Goal: Information Seeking & Learning: Learn about a topic

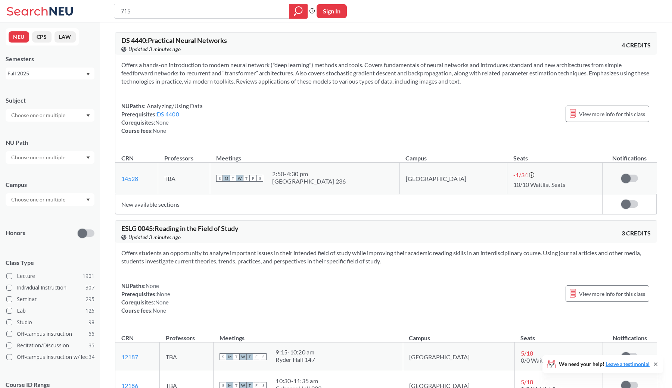
type input "7150"
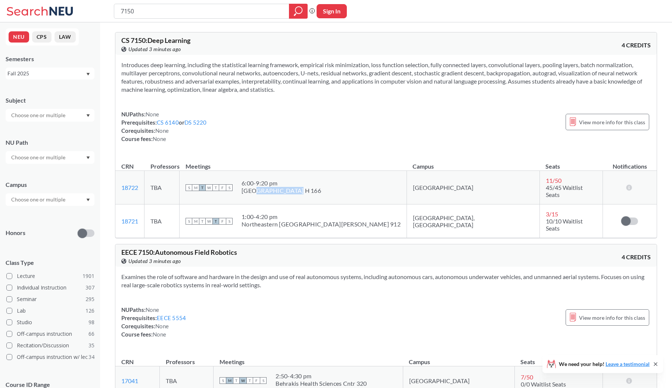
drag, startPoint x: 294, startPoint y: 188, endPoint x: 327, endPoint y: 188, distance: 33.2
click at [321, 188] on div "[GEOGRAPHIC_DATA] H 166" at bounding box center [282, 190] width 80 height 7
click at [590, 122] on span "View more info for this class" at bounding box center [612, 122] width 66 height 9
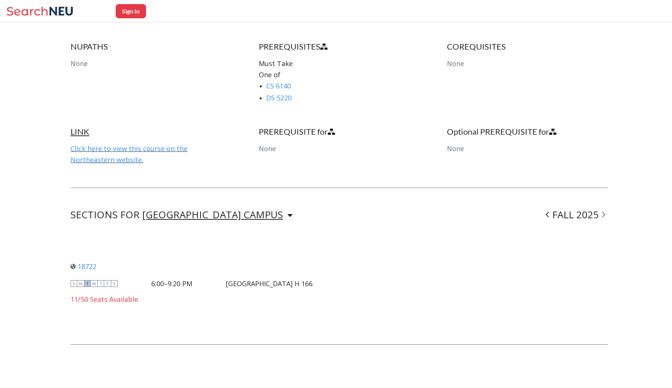
scroll to position [394, 0]
drag, startPoint x: 253, startPoint y: 285, endPoint x: 330, endPoint y: 293, distance: 77.0
click at [330, 293] on div "18722 View this section on Banner. S M T W T F S 6:00–9:20 PM [GEOGRAPHIC_DATA]…" at bounding box center [340, 283] width 538 height 80
drag, startPoint x: 163, startPoint y: 280, endPoint x: 206, endPoint y: 280, distance: 42.9
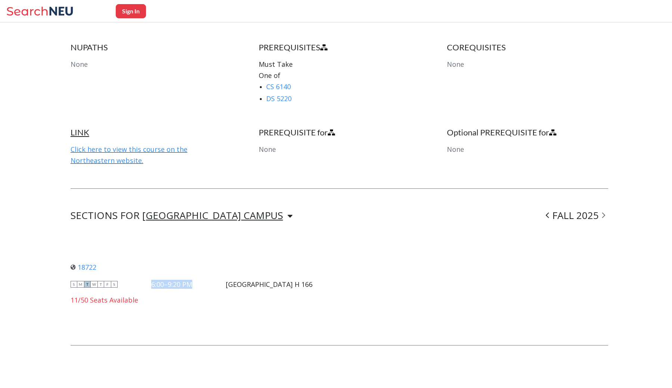
click at [206, 280] on div "S M T W T F S 6:00–9:20 PM [GEOGRAPHIC_DATA] H 166" at bounding box center [192, 284] width 242 height 8
click at [192, 280] on div "6:00–9:20 PM" at bounding box center [171, 284] width 41 height 8
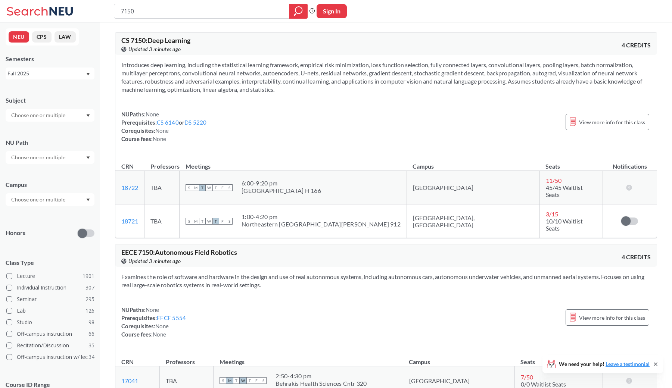
click at [162, 14] on input "7150" at bounding box center [202, 11] width 164 height 13
type input "4440"
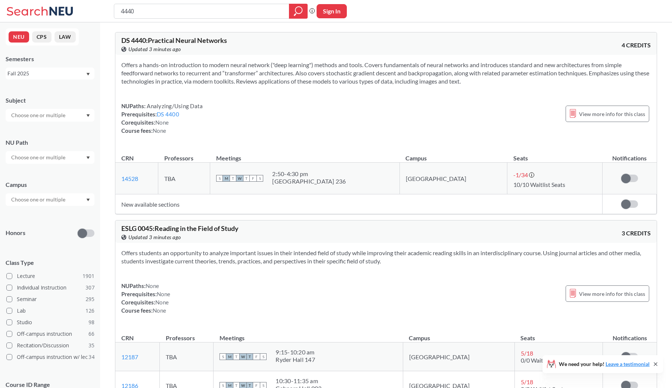
click at [196, 38] on span "DS 4440 : Practical Neural Networks" at bounding box center [174, 40] width 106 height 8
click at [576, 119] on div "View more info for this class" at bounding box center [608, 114] width 84 height 16
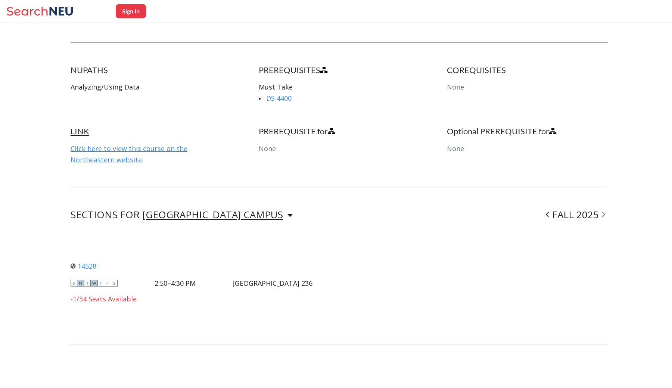
scroll to position [362, 0]
drag, startPoint x: 101, startPoint y: 267, endPoint x: 78, endPoint y: 265, distance: 22.5
click at [78, 265] on div "14528 View this section on Banner." at bounding box center [192, 267] width 242 height 8
copy link "14528"
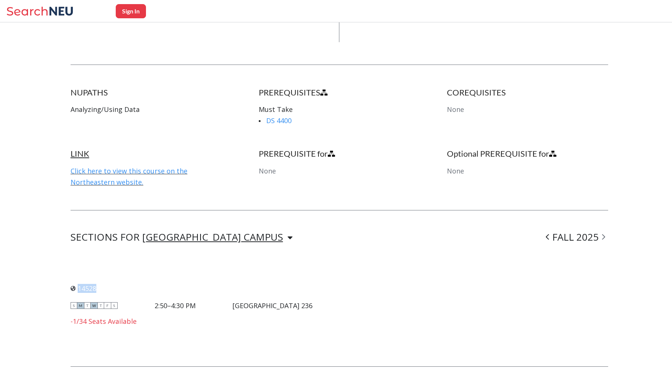
scroll to position [333, 0]
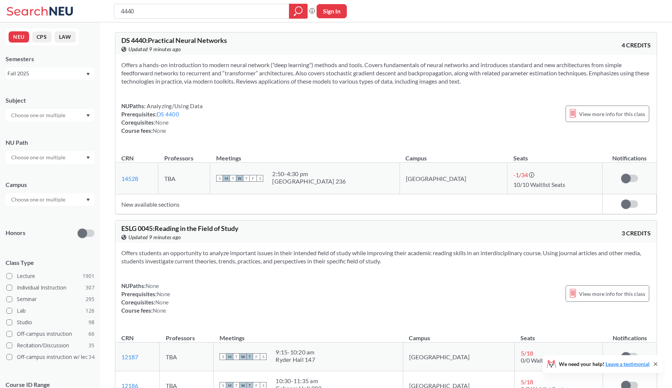
click at [156, 7] on input "4440" at bounding box center [202, 11] width 164 height 13
type input "perception"
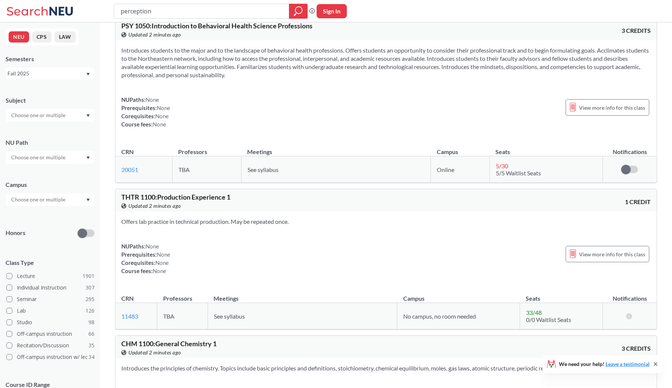
scroll to position [9587, 0]
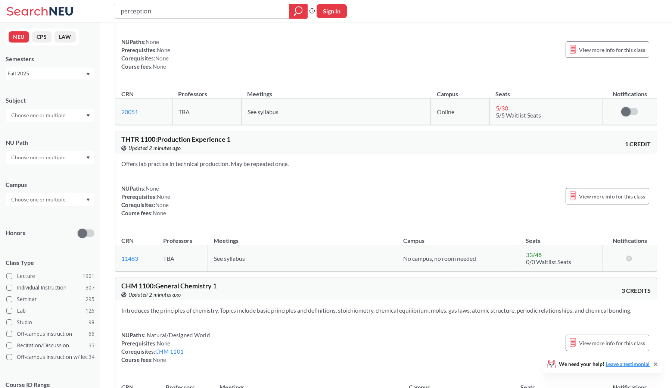
click at [157, 13] on input "perception" at bounding box center [202, 11] width 164 height 13
type input "advanced perceptin"
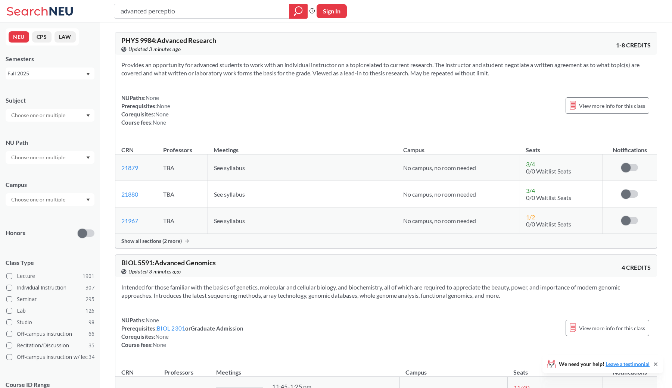
type input "advanced perception"
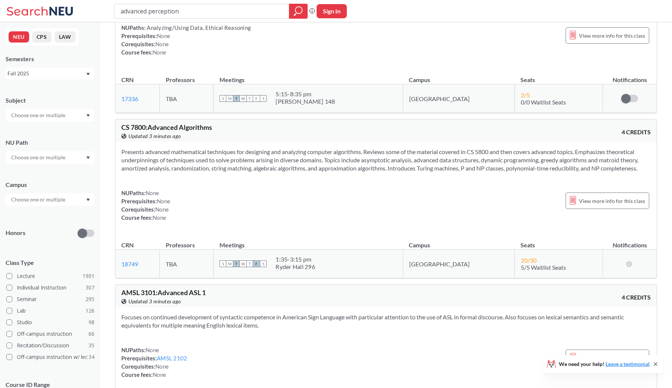
scroll to position [1672, 0]
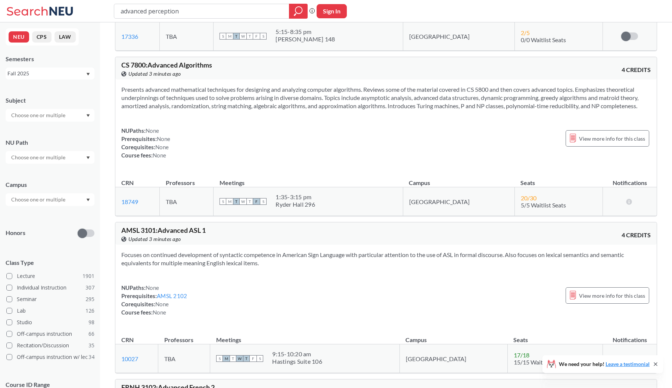
click at [180, 18] on div "advanced perception" at bounding box center [211, 11] width 194 height 15
click at [183, 15] on input "advanced perception" at bounding box center [202, 11] width 164 height 13
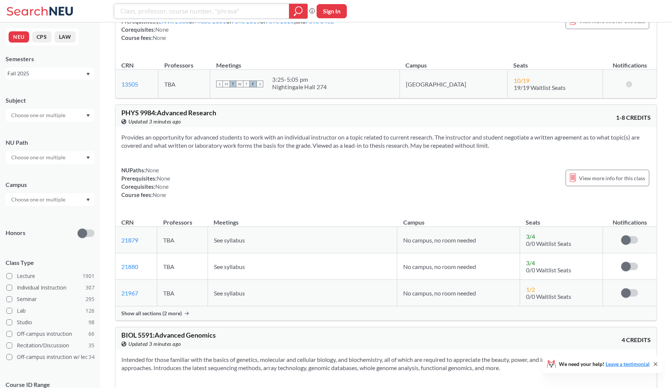
scroll to position [398, 0]
